Goal: Information Seeking & Learning: Learn about a topic

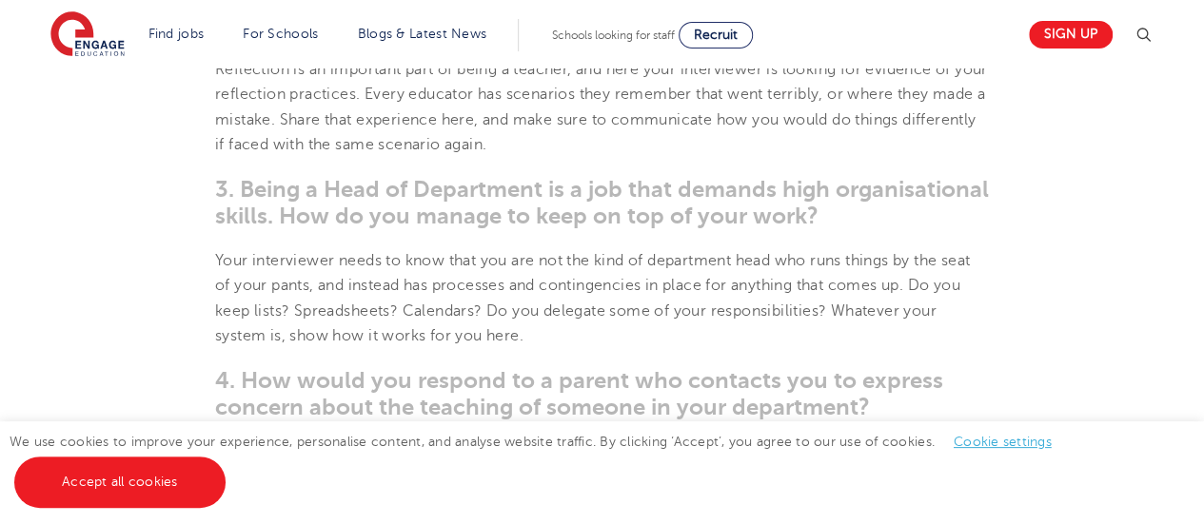
scroll to position [1090, 0]
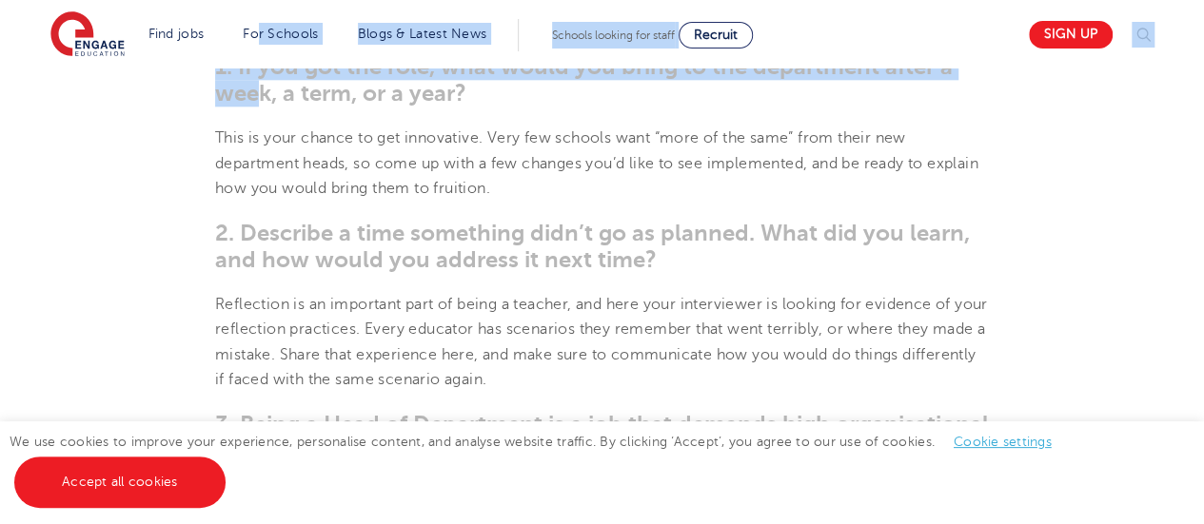
drag, startPoint x: 261, startPoint y: 83, endPoint x: 265, endPoint y: 54, distance: 28.8
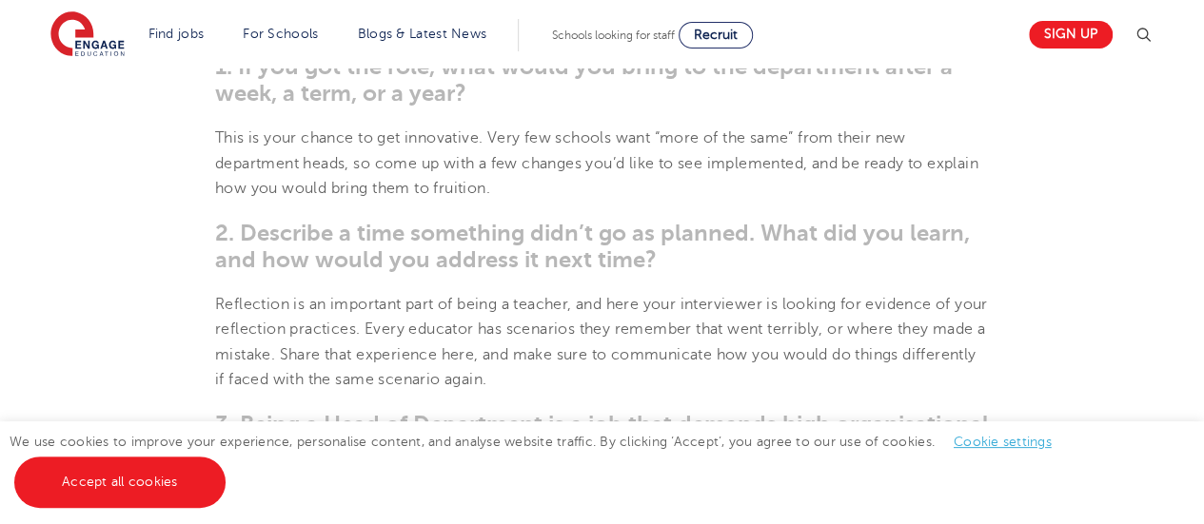
drag, startPoint x: 264, startPoint y: 51, endPoint x: 6, endPoint y: 290, distance: 351.5
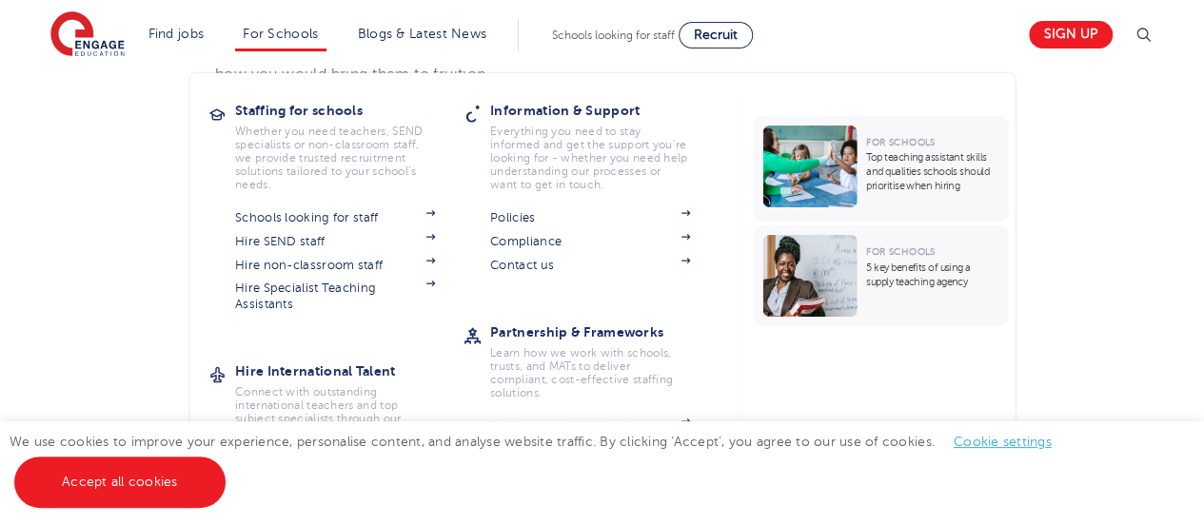
scroll to position [1143, 0]
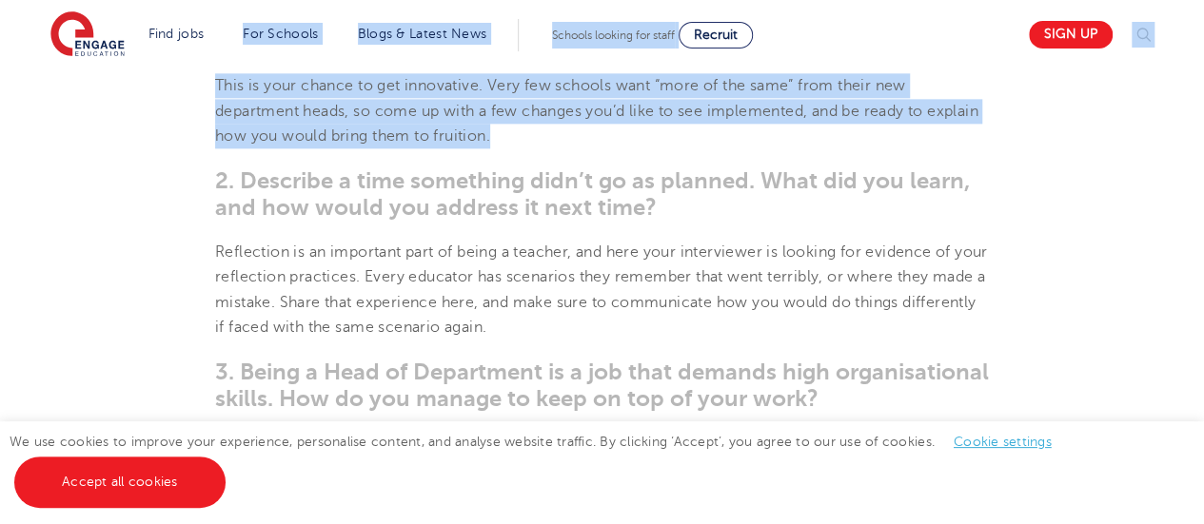
drag, startPoint x: 215, startPoint y: 63, endPoint x: 181, endPoint y: 146, distance: 89.6
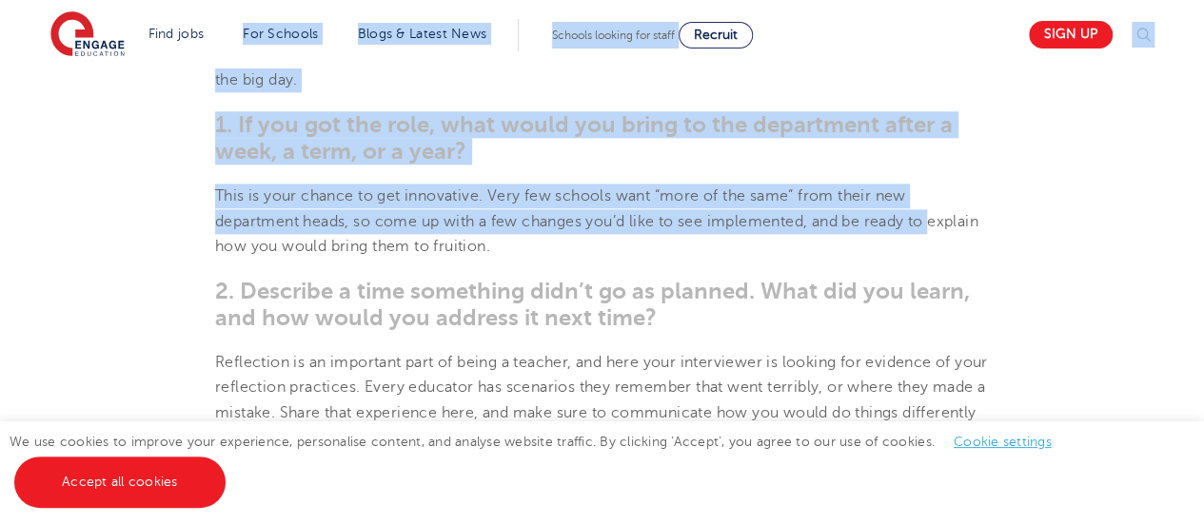
scroll to position [762, 0]
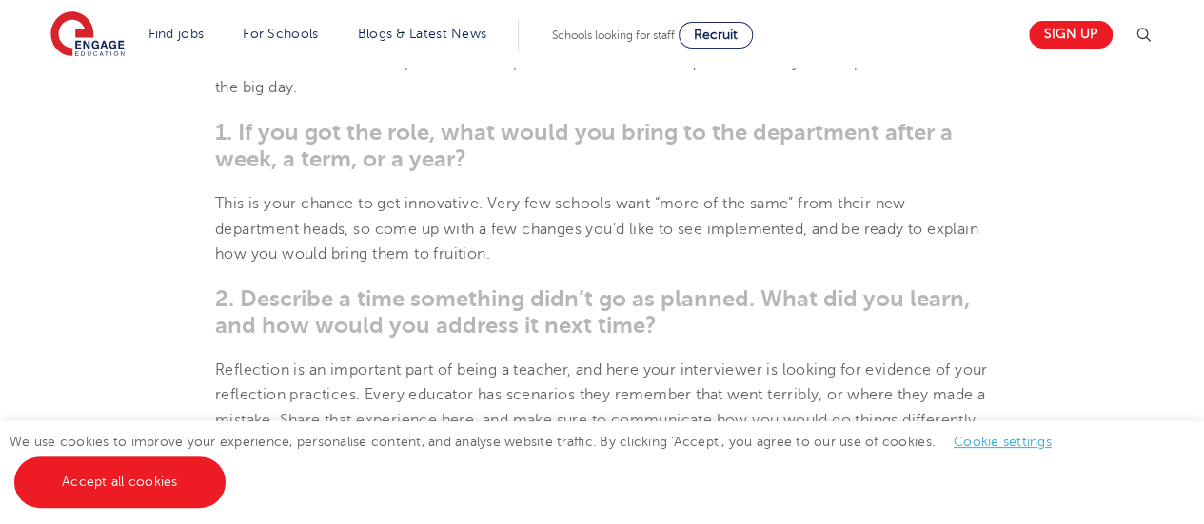
scroll to position [1048, 0]
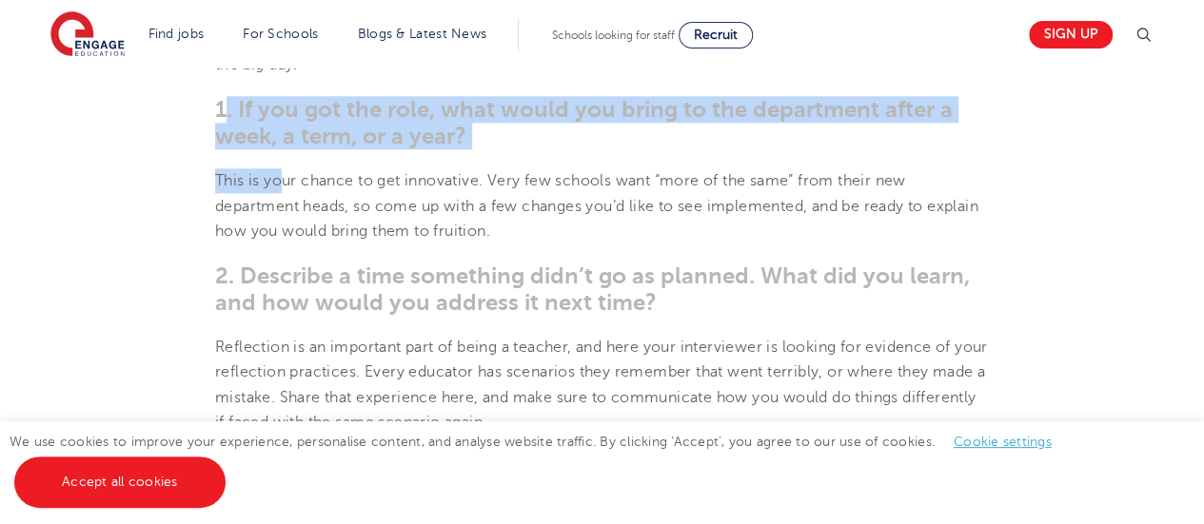
drag, startPoint x: 221, startPoint y: 105, endPoint x: 260, endPoint y: 117, distance: 40.9
click at [274, 134] on span "1. If you got the role, what would you bring to the department after a week, a …" at bounding box center [583, 122] width 737 height 53
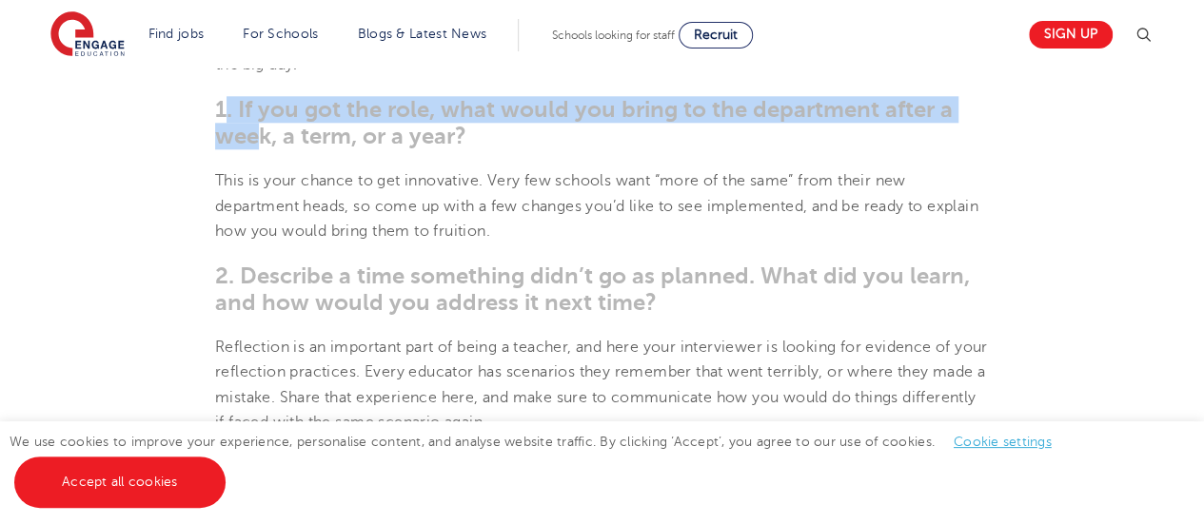
drag, startPoint x: 221, startPoint y: 100, endPoint x: 247, endPoint y: 128, distance: 39.0
click at [258, 136] on span "1. If you got the role, what would you bring to the department after a week, a …" at bounding box center [583, 122] width 737 height 53
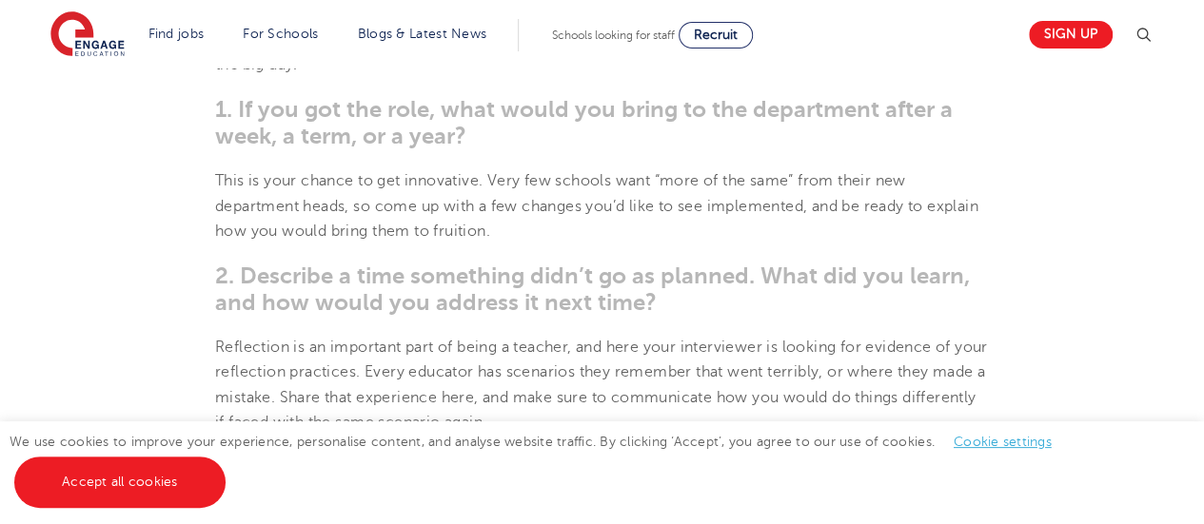
click at [215, 113] on span "1. If you got the role, what would you bring to the department after a week, a …" at bounding box center [583, 122] width 737 height 53
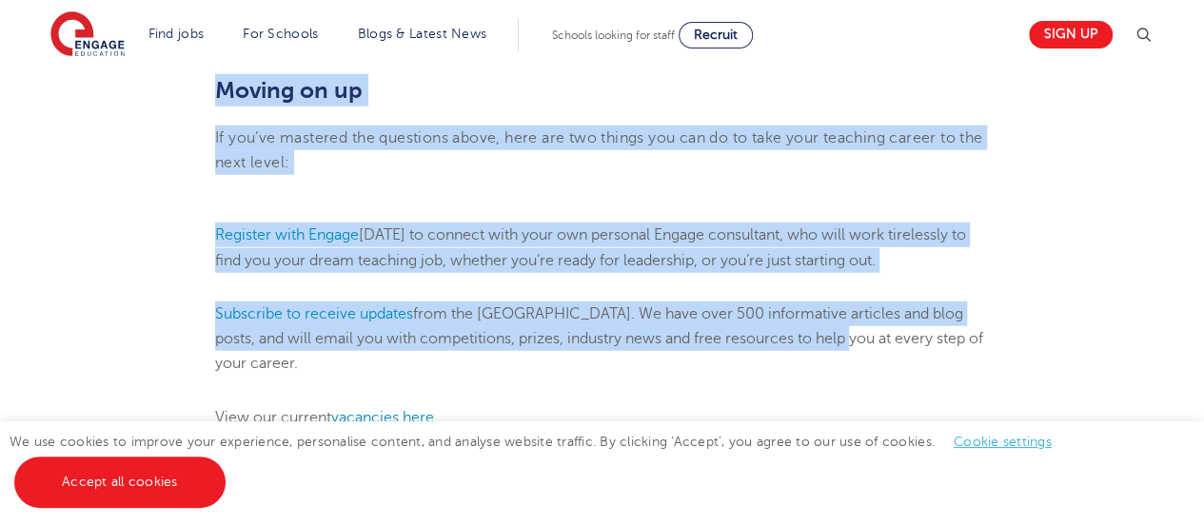
scroll to position [2374, 0]
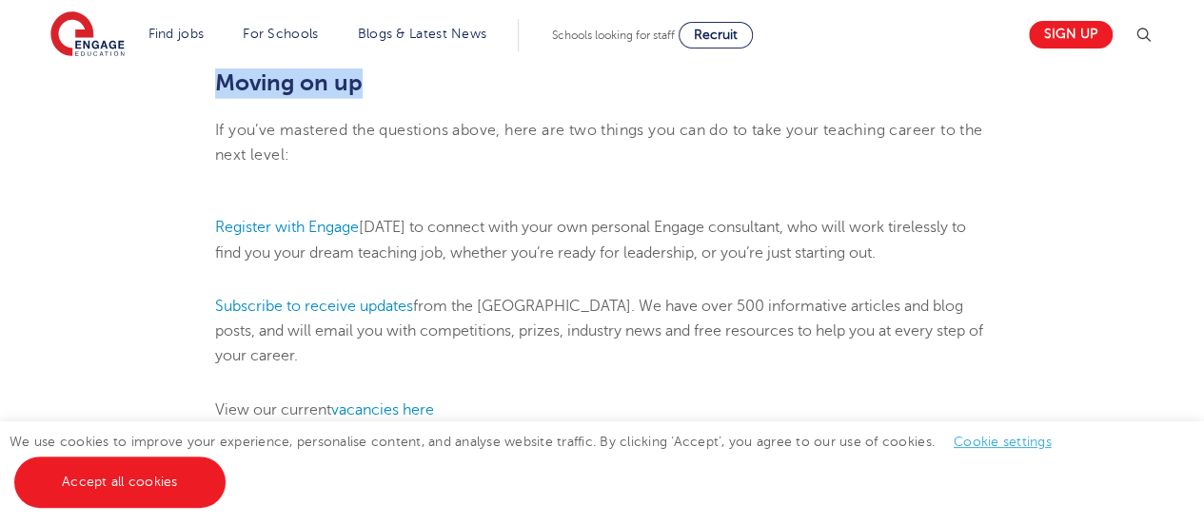
drag, startPoint x: 216, startPoint y: 113, endPoint x: 813, endPoint y: 77, distance: 597.7
copy section "8. Lo ips dol sit amet, cons adipi eli seddo ei tem incididunt utlab e dolo, m …"
